Goal: Information Seeking & Learning: Learn about a topic

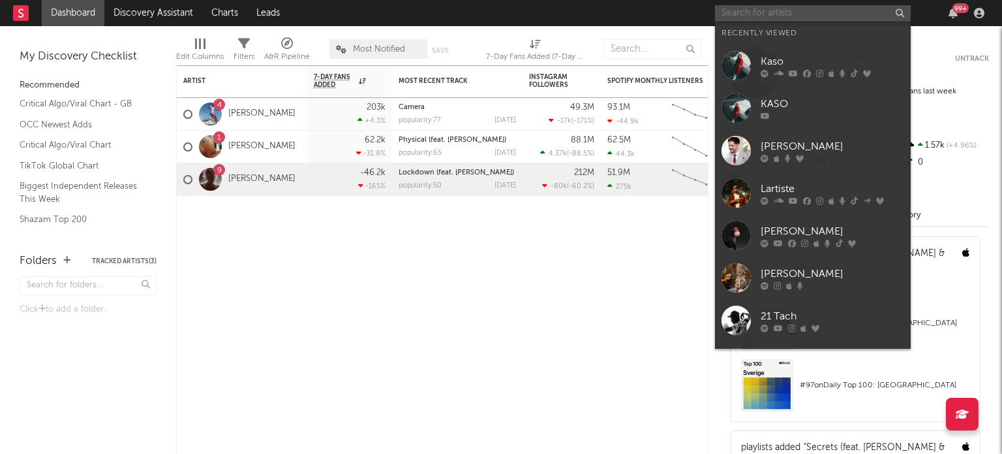
click at [786, 19] on input "text" at bounding box center [813, 13] width 196 height 16
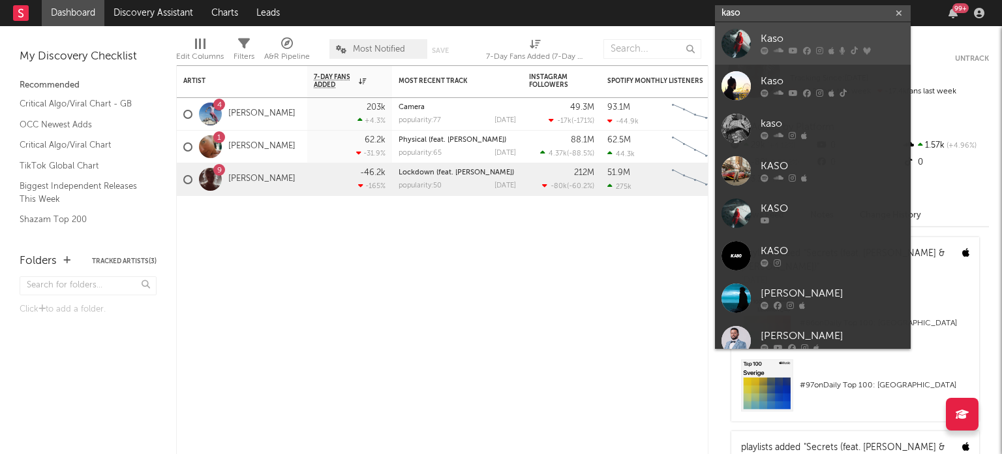
type input "kaso"
click at [809, 41] on div "Kaso" at bounding box center [833, 39] width 144 height 16
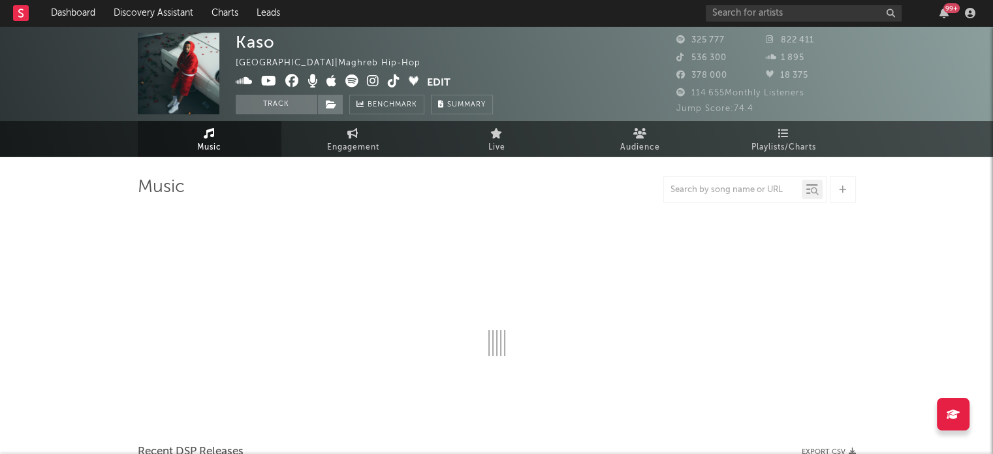
select select "6m"
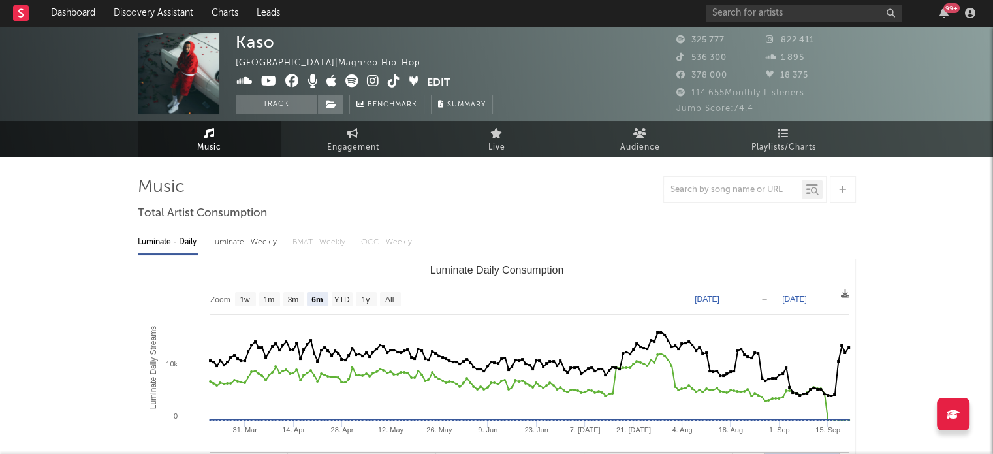
scroll to position [8, 0]
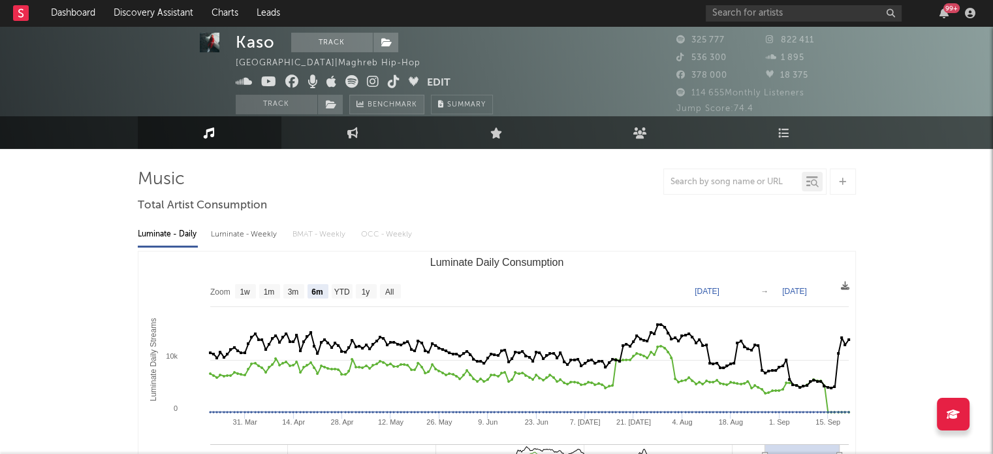
click at [394, 104] on span "Benchmark" at bounding box center [392, 105] width 50 height 16
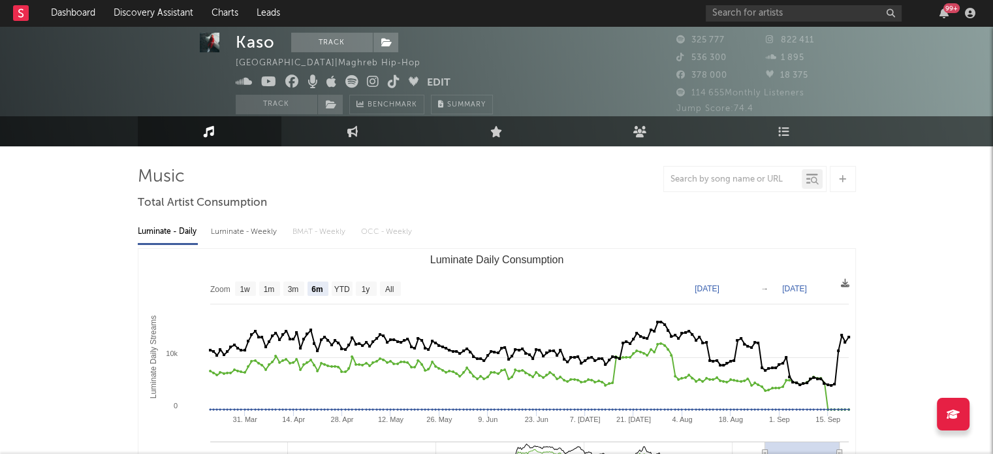
scroll to position [0, 0]
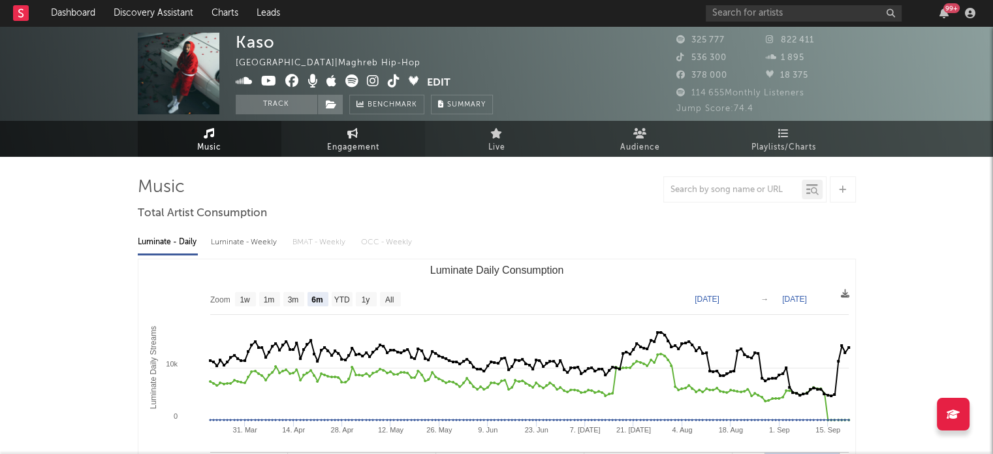
click at [358, 135] on icon at bounding box center [352, 133] width 11 height 10
select select "1w"
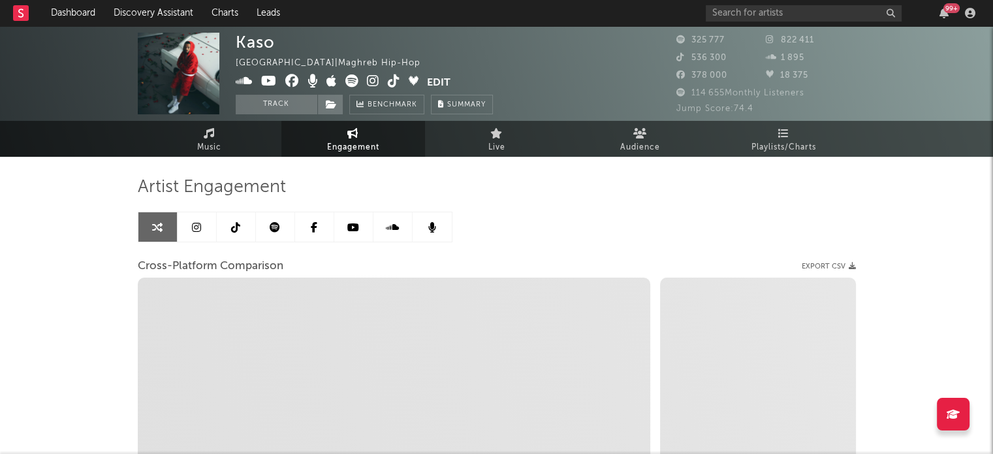
select select "1m"
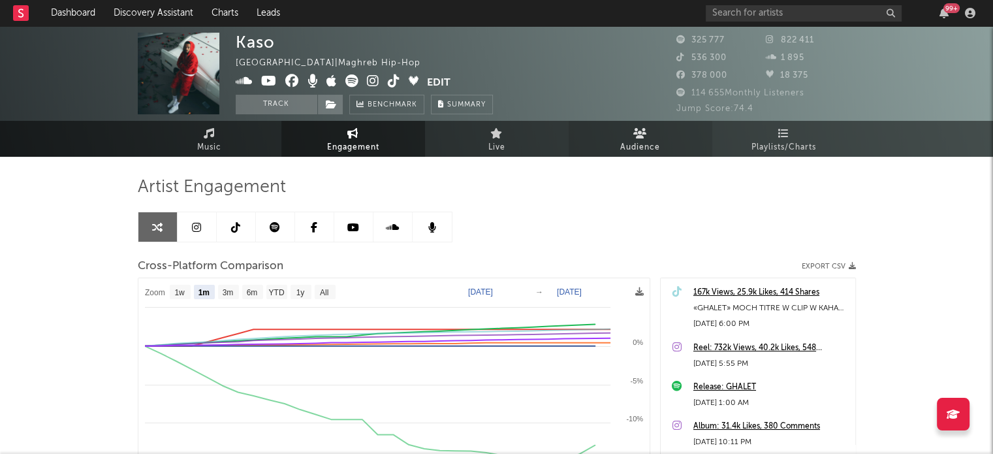
click at [636, 140] on span "Audience" at bounding box center [640, 148] width 40 height 16
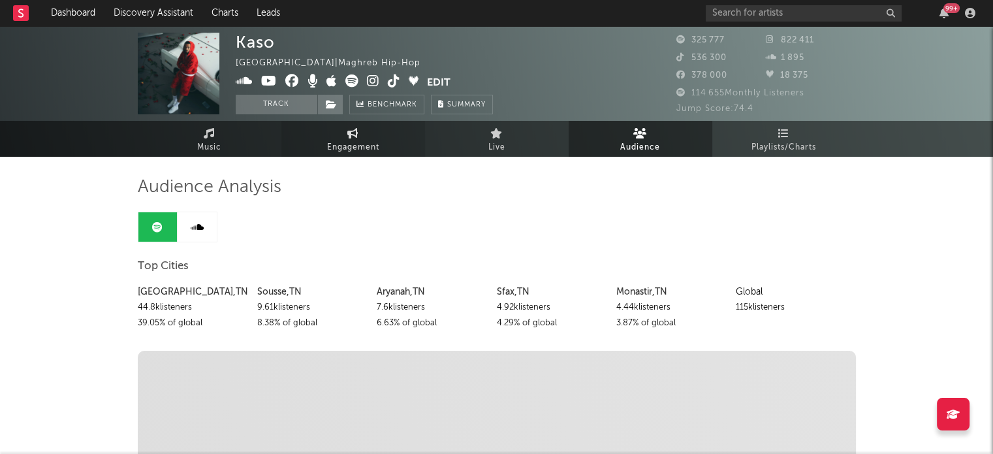
click at [362, 140] on span "Engagement" at bounding box center [353, 148] width 52 height 16
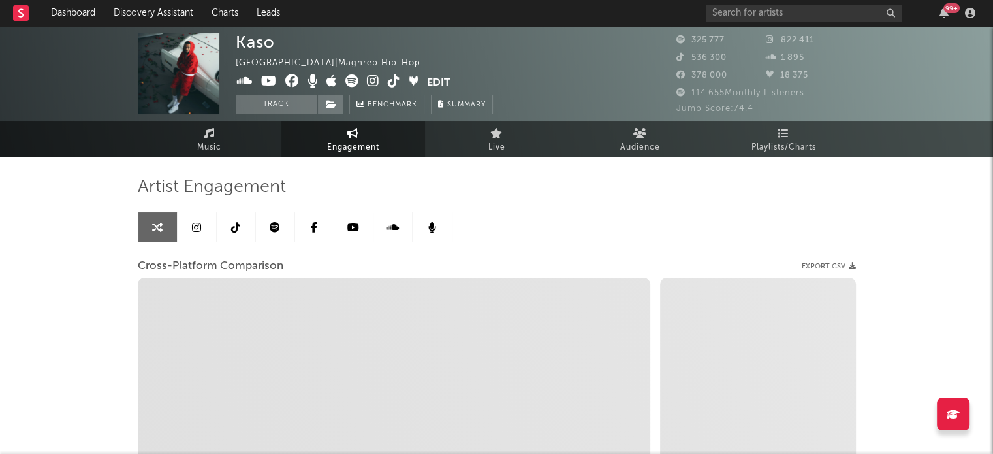
select select "1w"
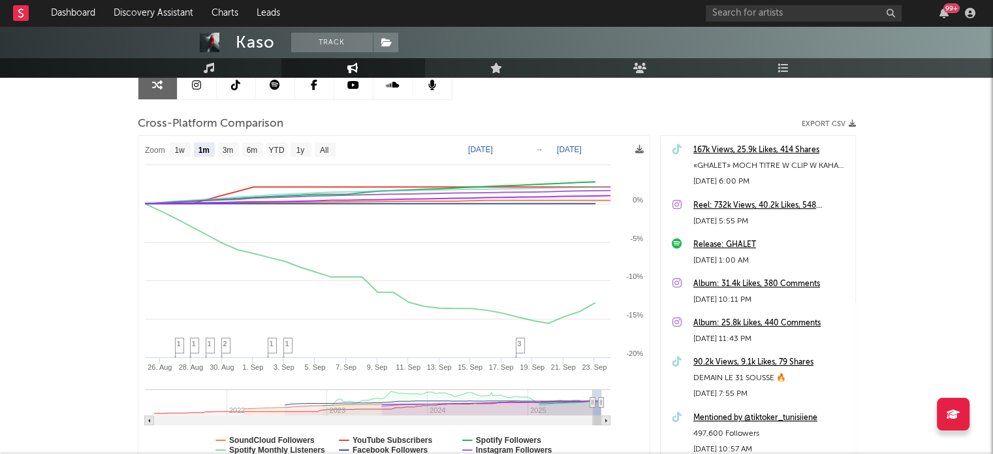
scroll to position [166, 0]
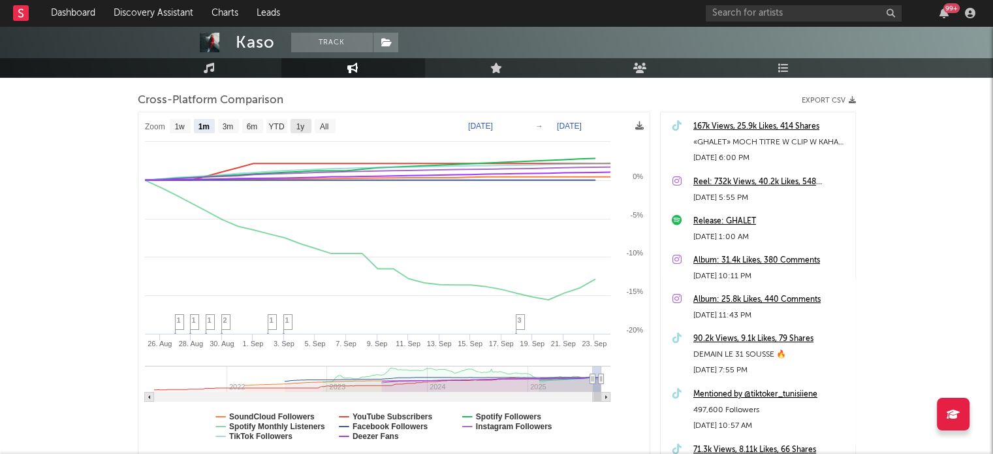
click at [303, 122] on text "1y" at bounding box center [300, 126] width 8 height 9
select select "1y"
type input "[DATE]"
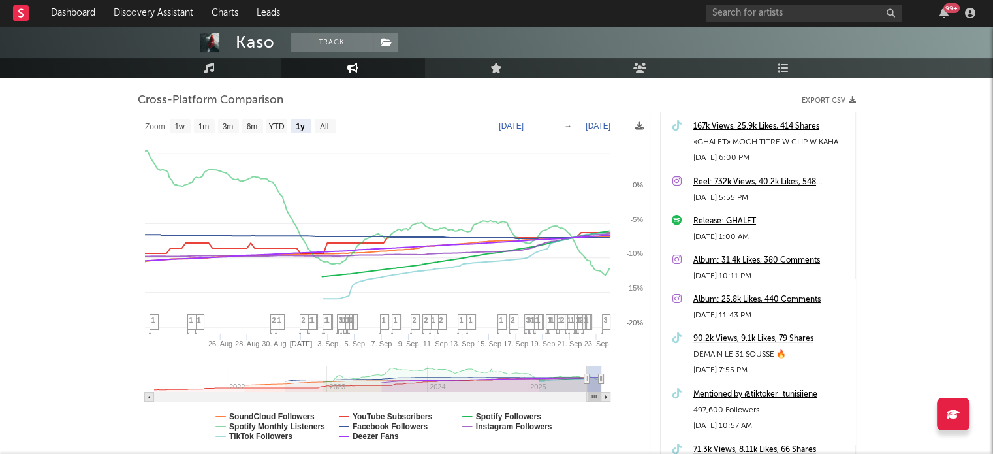
select select "1y"
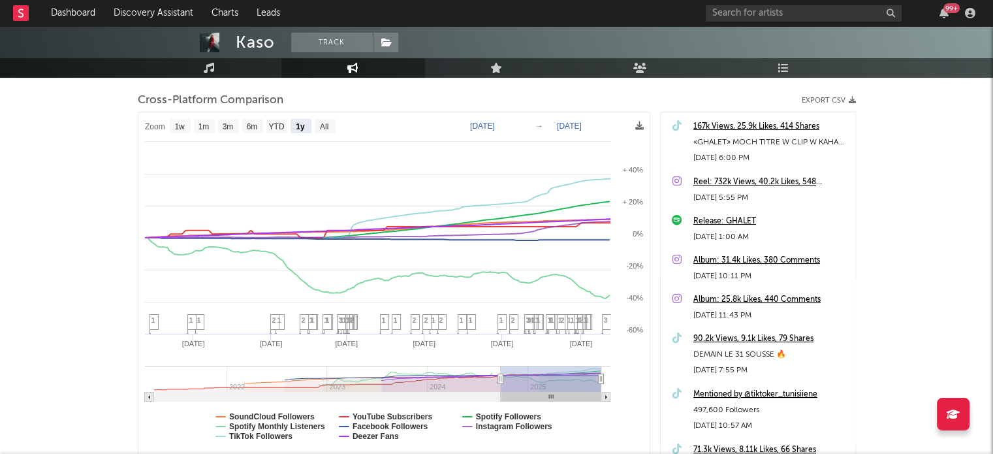
type input "[DATE]"
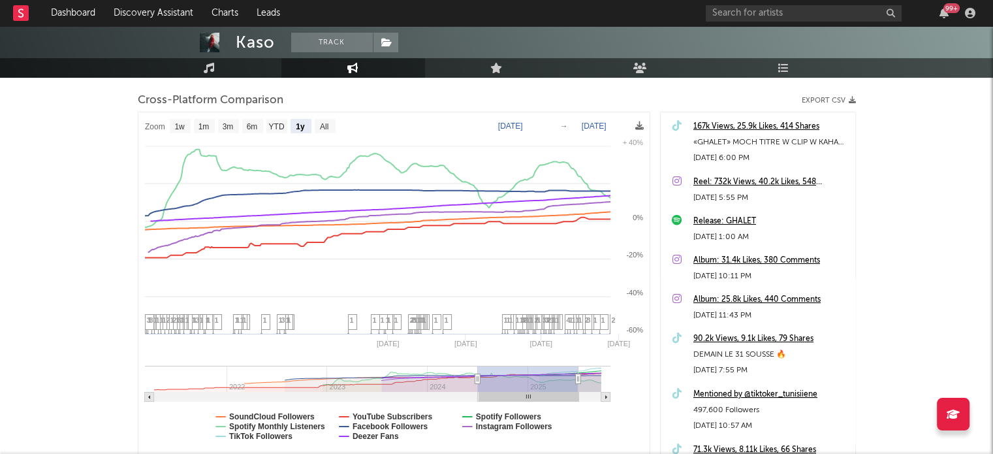
click at [430, 387] on rect at bounding box center [316, 378] width 324 height 26
select select "1y"
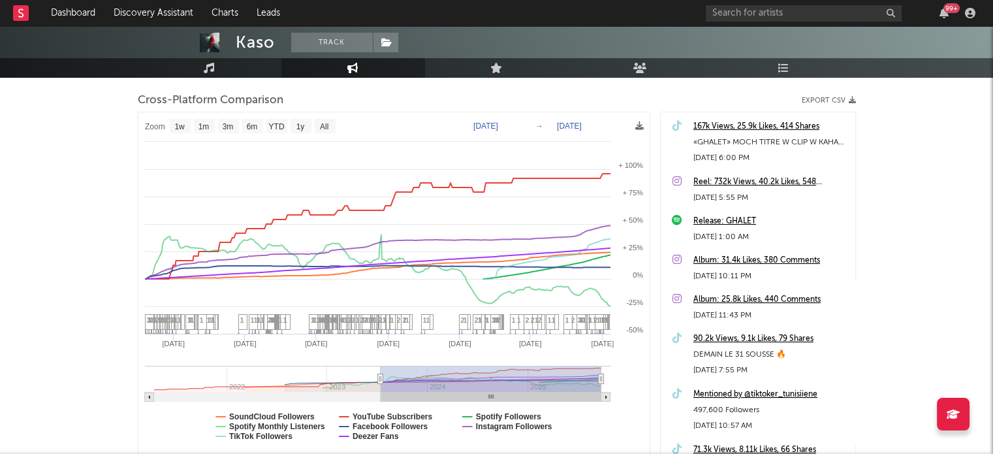
type input "[DATE]"
select select "1w"
click at [293, 412] on text "SoundCloud Followers" at bounding box center [271, 416] width 85 height 9
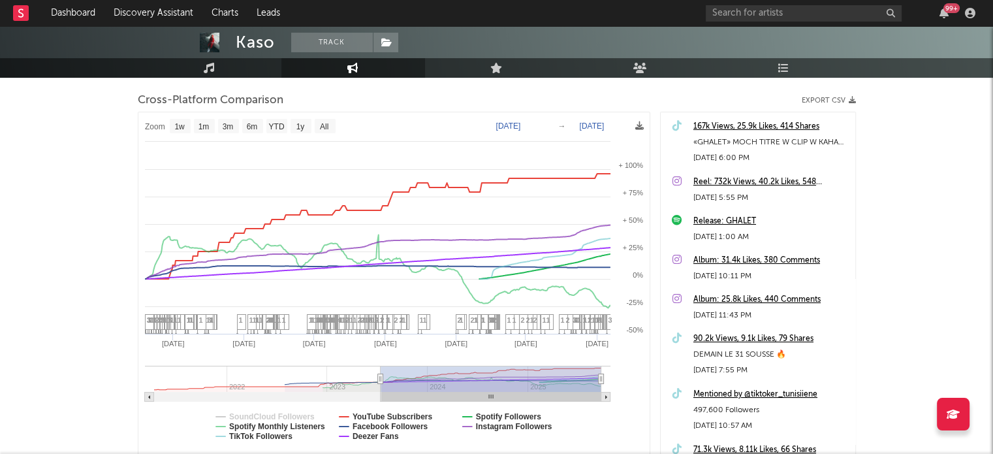
select select "1w"
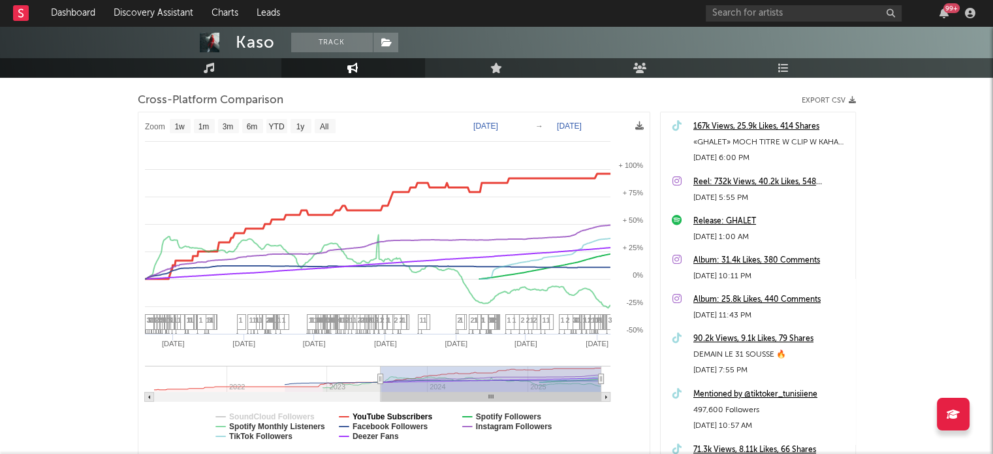
click at [418, 414] on text "YouTube Subscribers" at bounding box center [392, 416] width 80 height 9
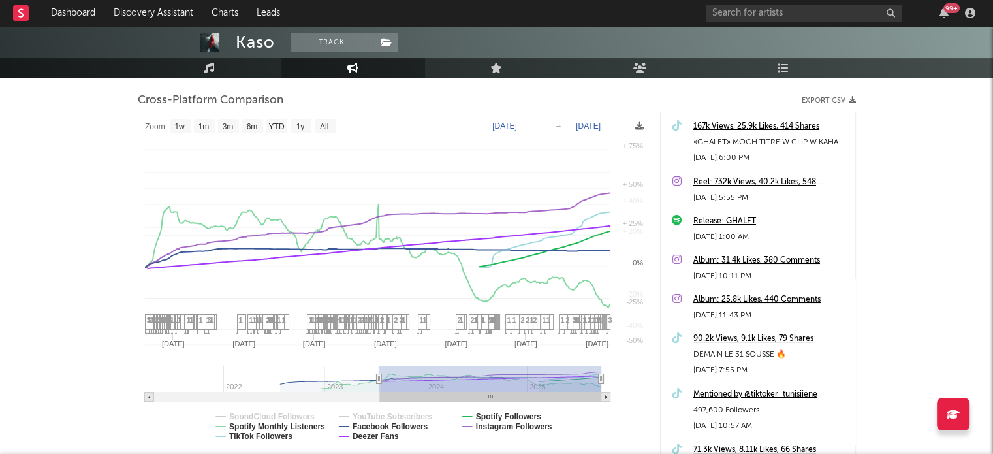
select select "1w"
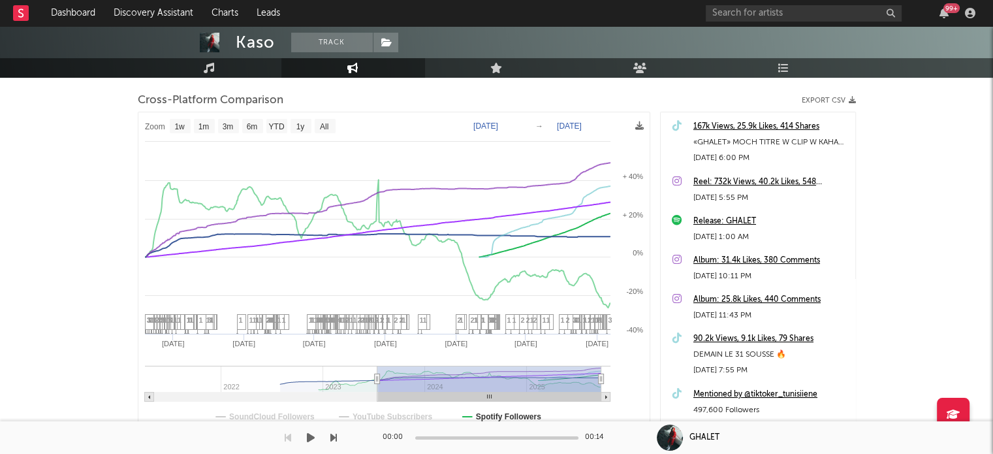
click at [350, 422] on div "00:00 00:14 GHALET" at bounding box center [496, 437] width 993 height 33
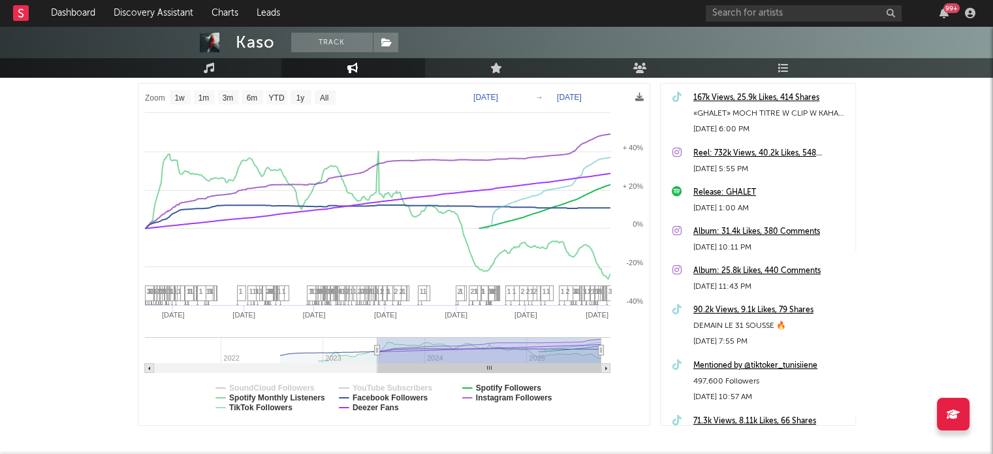
scroll to position [197, 0]
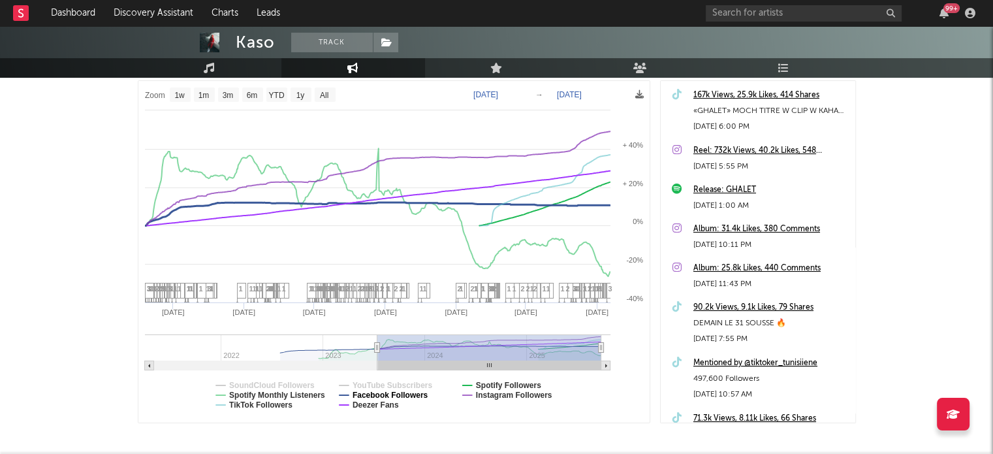
click at [402, 390] on text "Facebook Followers" at bounding box center [390, 394] width 76 height 9
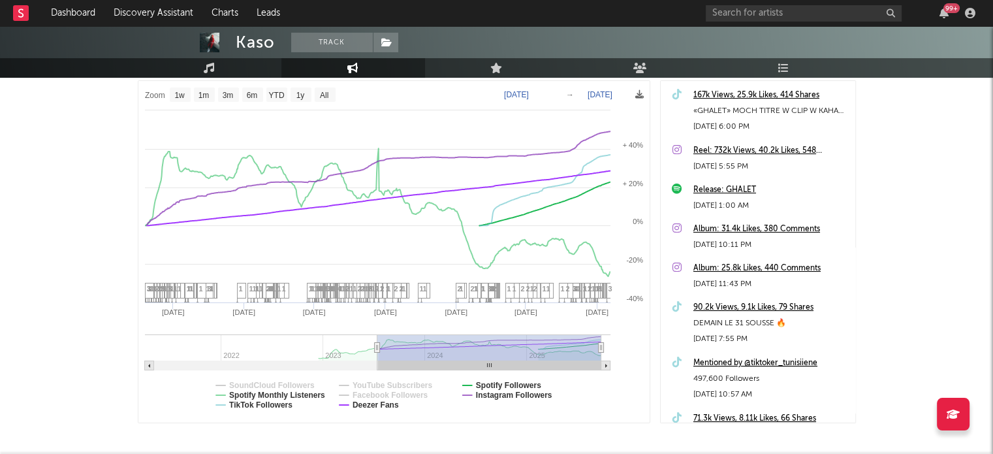
select select "1w"
click at [380, 404] on text "Deezer Fans" at bounding box center [375, 404] width 46 height 9
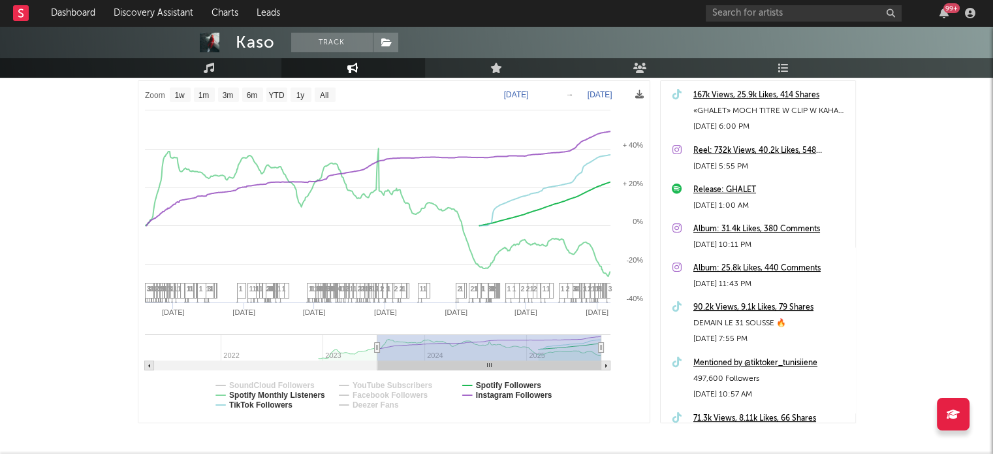
select select "1w"
click at [489, 393] on text "Instagram Followers" at bounding box center [513, 394] width 76 height 9
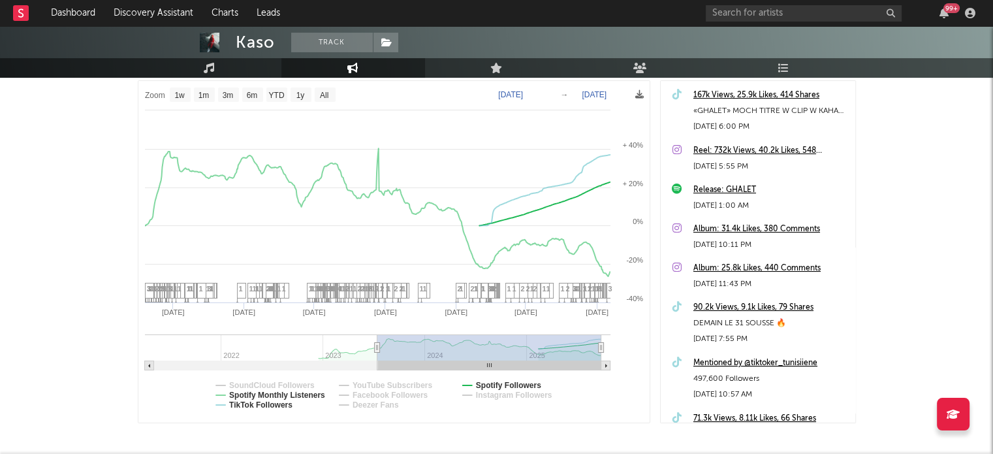
select select "1w"
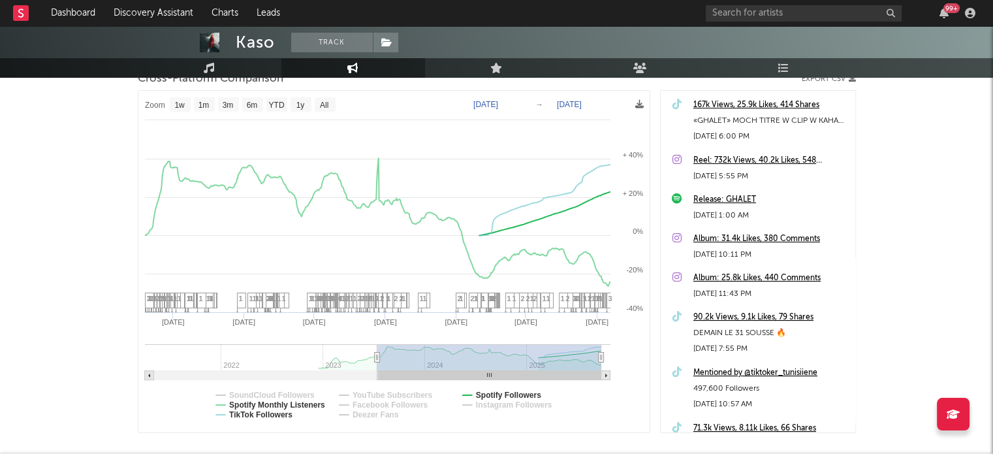
scroll to position [186, 0]
type input "[DATE]"
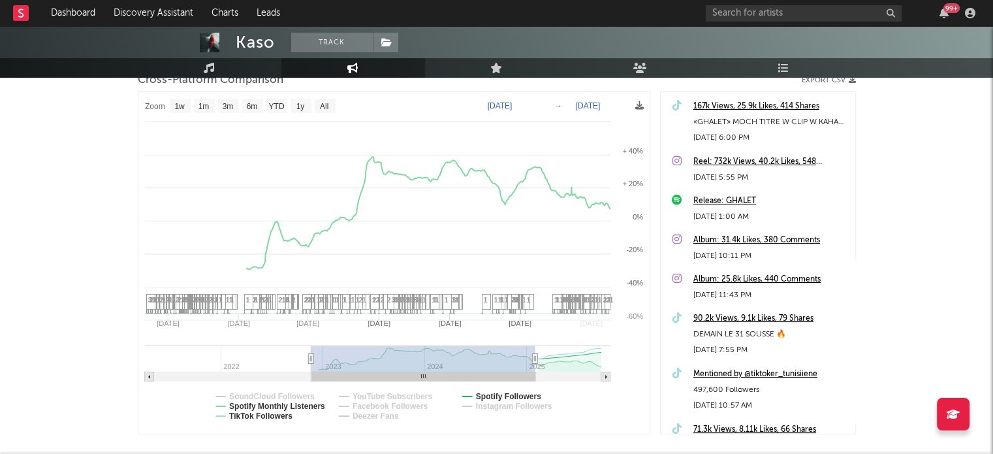
select select "1w"
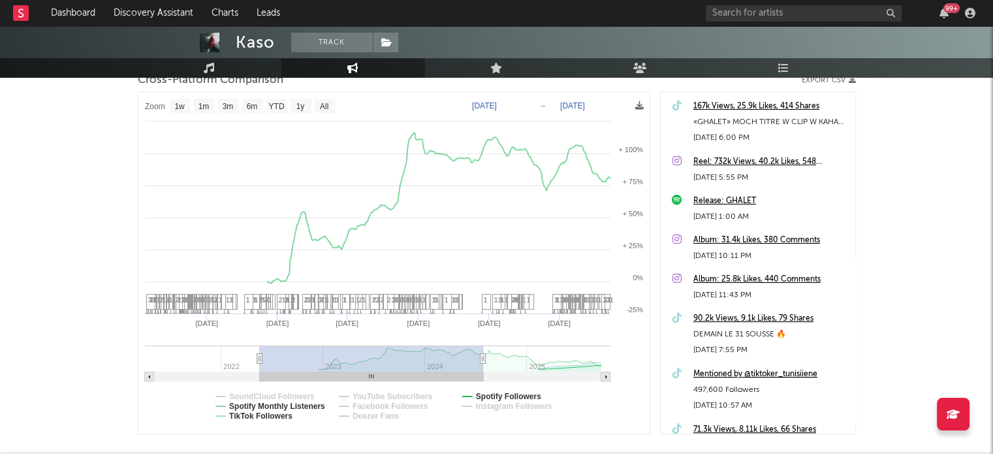
drag, startPoint x: 371, startPoint y: 349, endPoint x: 473, endPoint y: 365, distance: 103.6
type input "[DATE]"
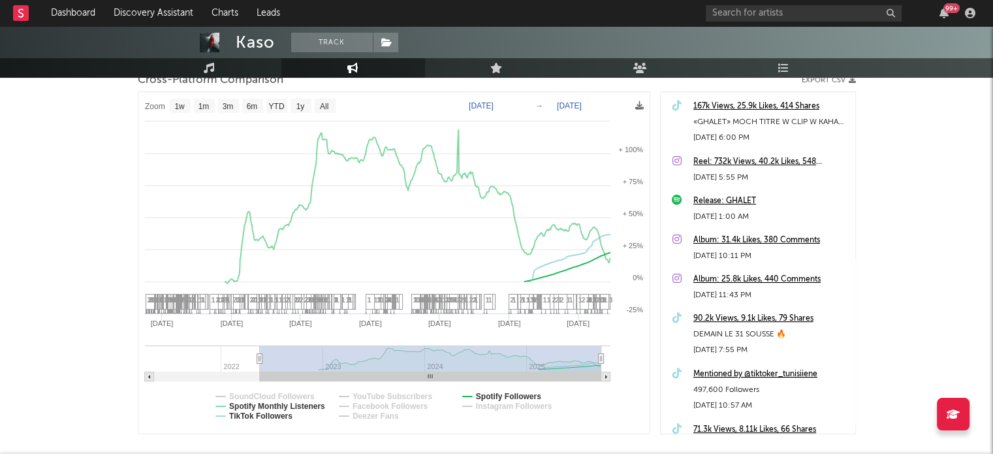
drag, startPoint x: 480, startPoint y: 356, endPoint x: 640, endPoint y: 289, distance: 172.8
click at [640, 289] on icon "Created with Highcharts 10.3.3 Jan '[DATE] Jan '[DATE] [DATE] '[DATE] [DATE] '2…" at bounding box center [393, 262] width 511 height 341
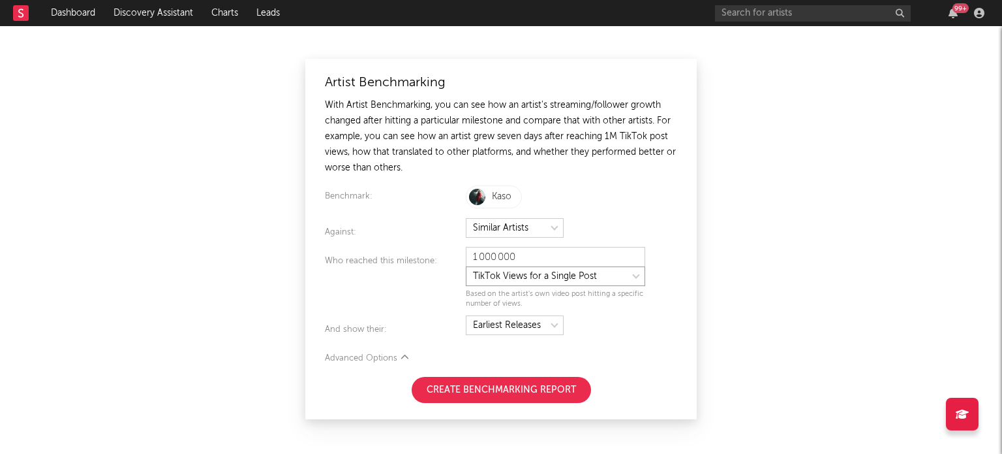
click at [534, 268] on select at bounding box center [555, 276] width 179 height 20
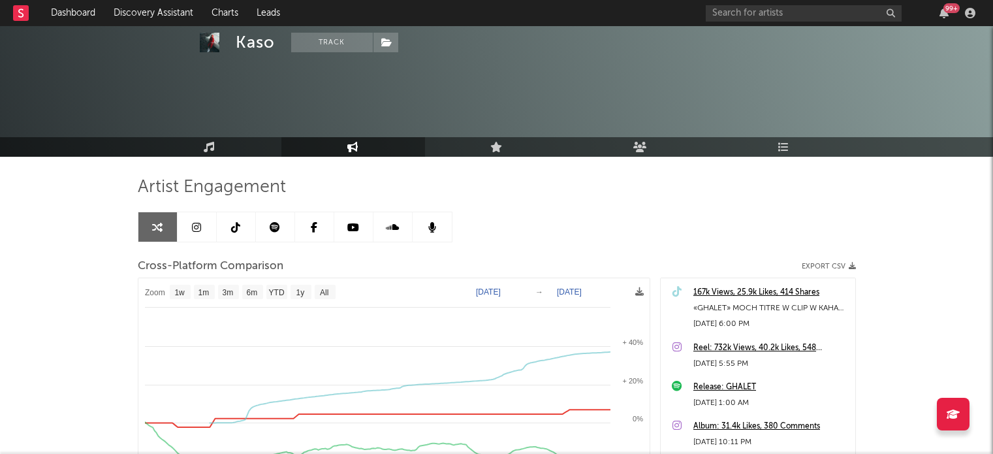
select select "1w"
